Goal: Task Accomplishment & Management: Use online tool/utility

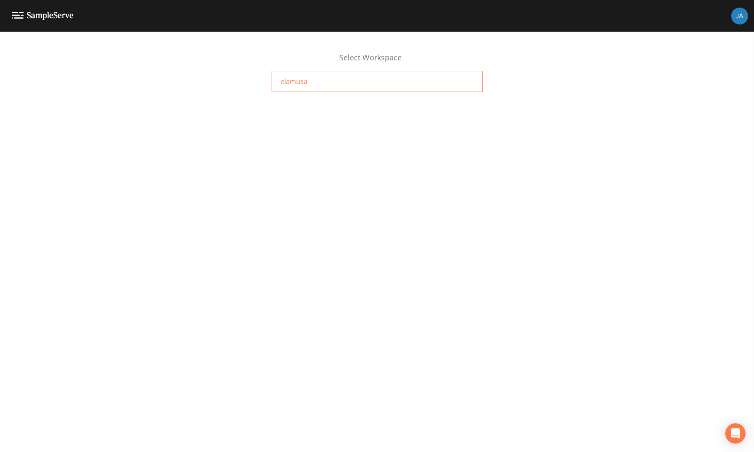
click at [289, 85] on span "elamusa" at bounding box center [294, 81] width 27 height 10
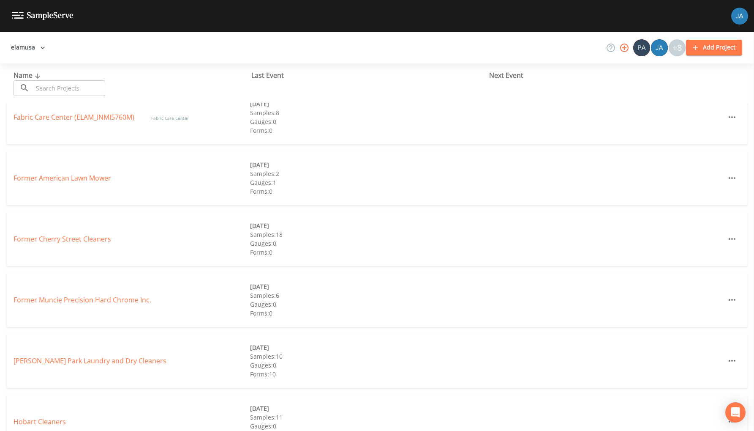
scroll to position [139, 0]
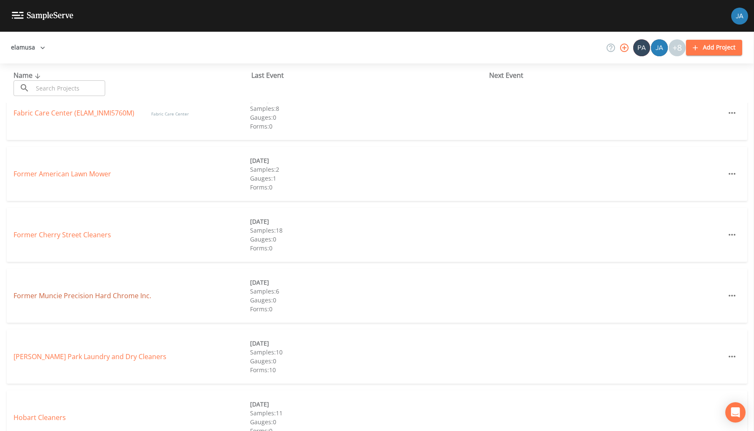
click at [63, 295] on link "Former Muncie Precision Hard Chrome Inc." at bounding box center [83, 295] width 138 height 9
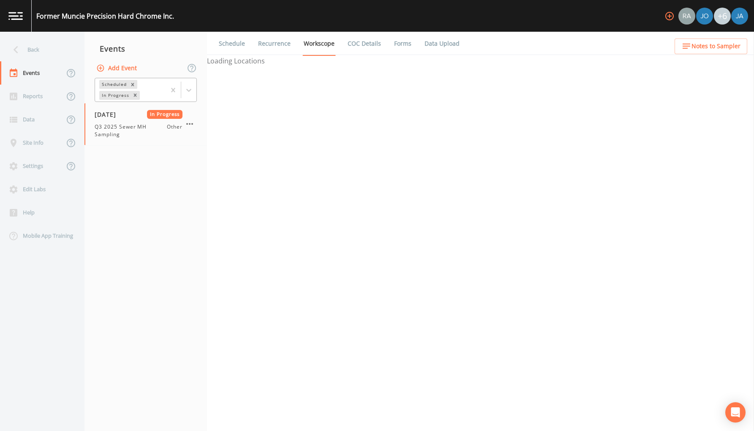
select select "675171ce-286f-4708-bb31-693706bec1f0"
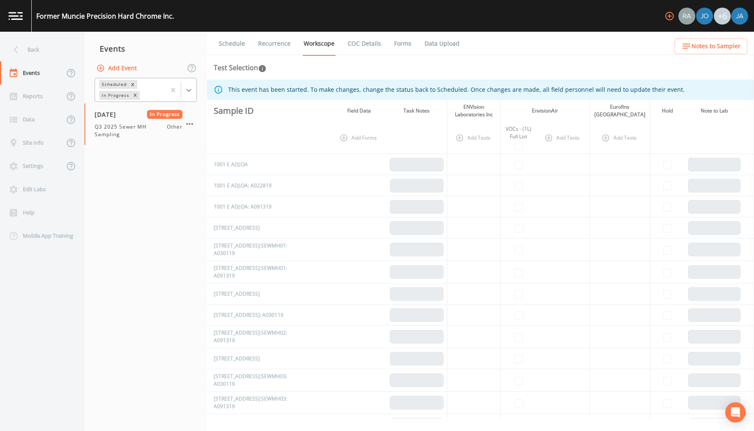
click at [189, 90] on icon at bounding box center [188, 90] width 5 height 3
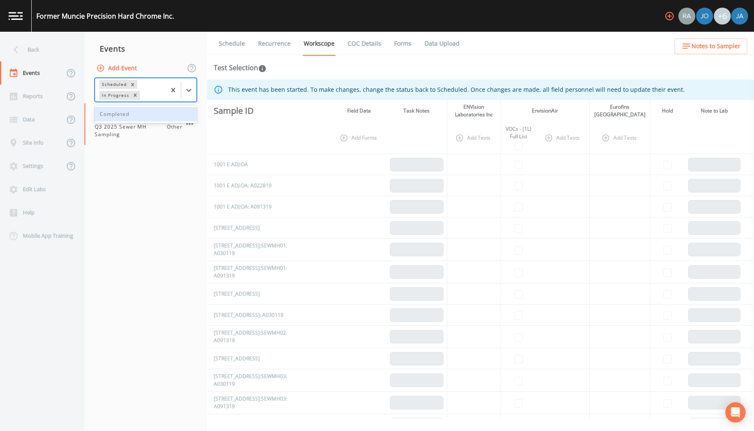
click at [106, 114] on div "Completed" at bounding box center [146, 114] width 102 height 14
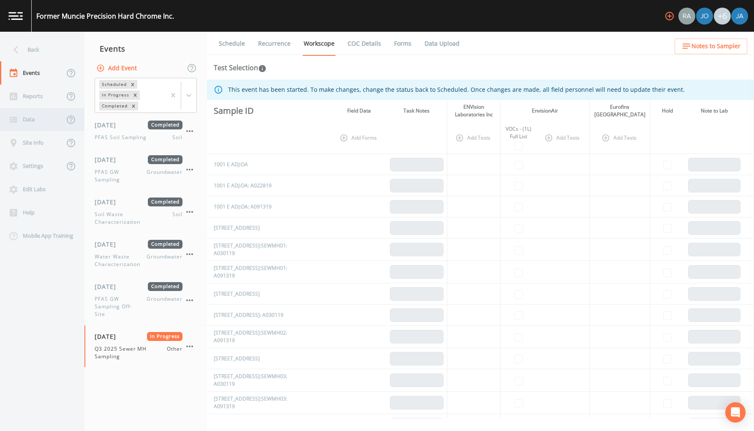
click at [33, 118] on div "Data" at bounding box center [32, 119] width 64 height 23
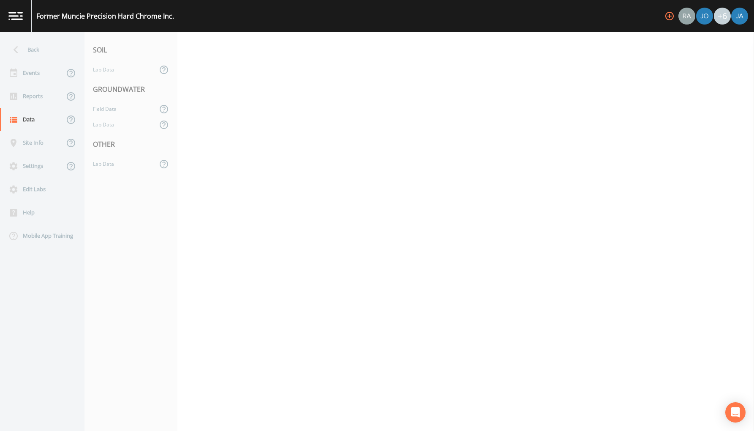
click at [105, 155] on div "OTHER" at bounding box center [130, 144] width 93 height 24
click at [102, 166] on div "Lab Data" at bounding box center [120, 164] width 73 height 16
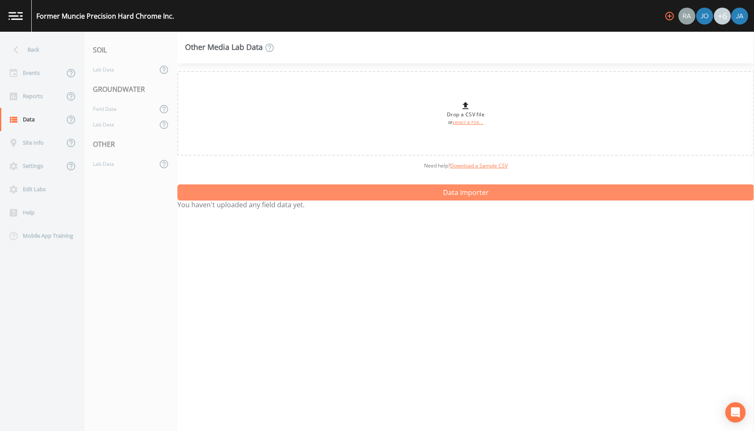
click at [330, 193] on button "Data Importer" at bounding box center [465, 192] width 577 height 16
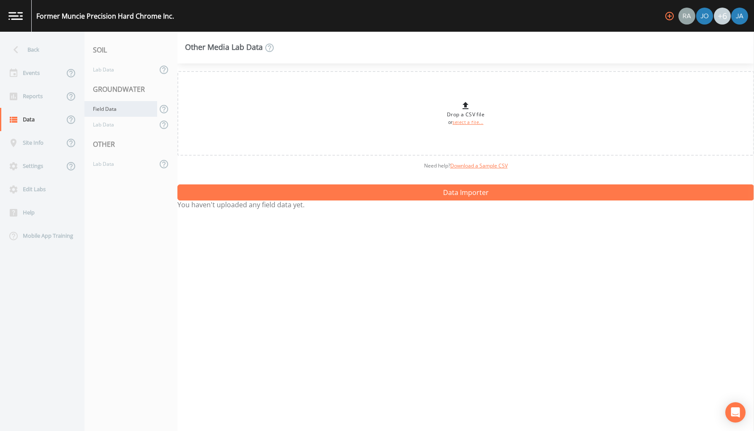
click at [97, 109] on div "Field Data" at bounding box center [120, 109] width 73 height 16
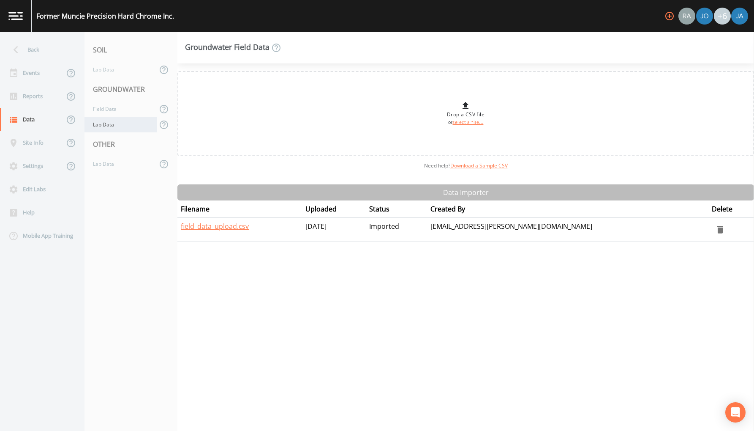
click at [98, 125] on div "Lab Data" at bounding box center [120, 125] width 73 height 16
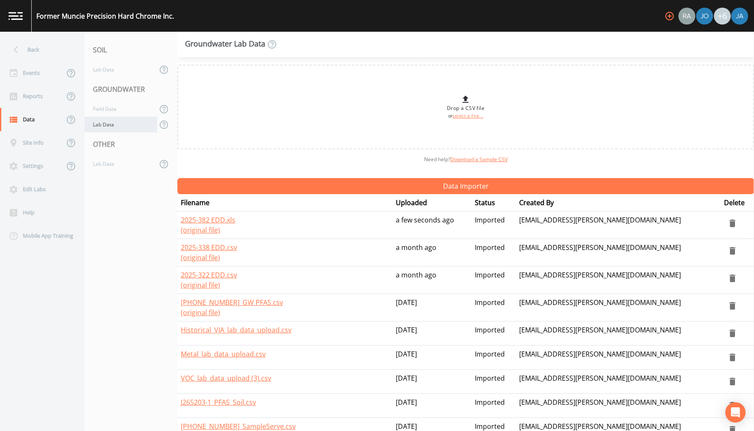
click at [95, 124] on div "Lab Data" at bounding box center [120, 125] width 73 height 16
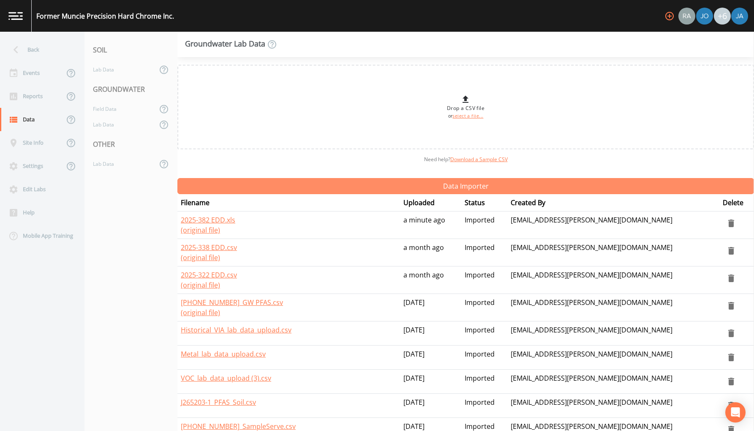
click at [327, 189] on button "Data Importer" at bounding box center [465, 186] width 577 height 16
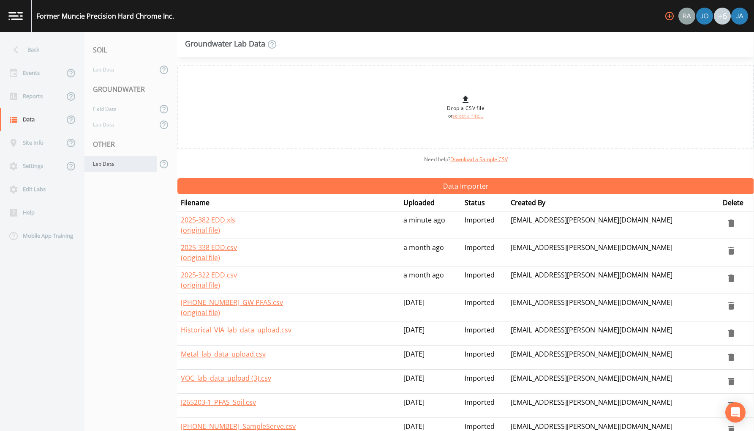
click at [115, 163] on div "Lab Data" at bounding box center [120, 164] width 73 height 16
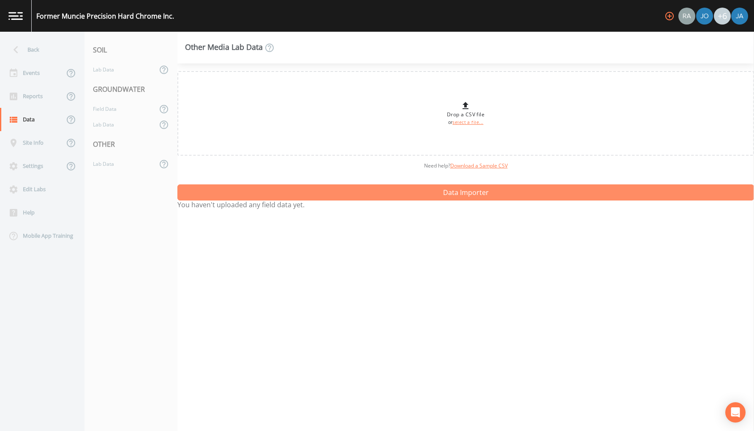
click at [342, 193] on button "Data Importer" at bounding box center [465, 192] width 577 height 16
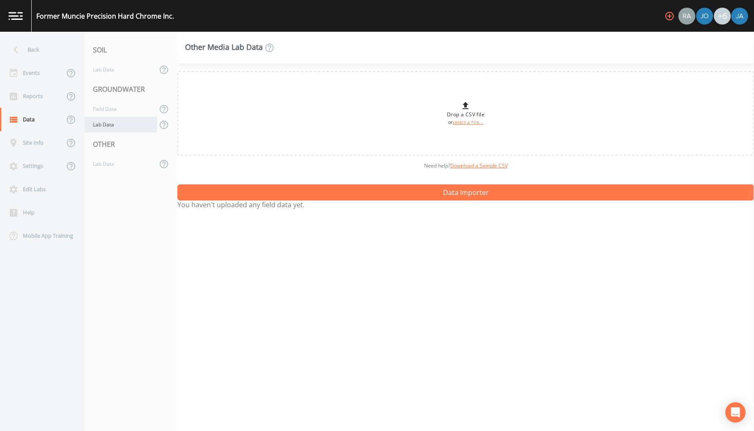
click at [108, 125] on div "Lab Data" at bounding box center [120, 125] width 73 height 16
